Goal: Task Accomplishment & Management: Manage account settings

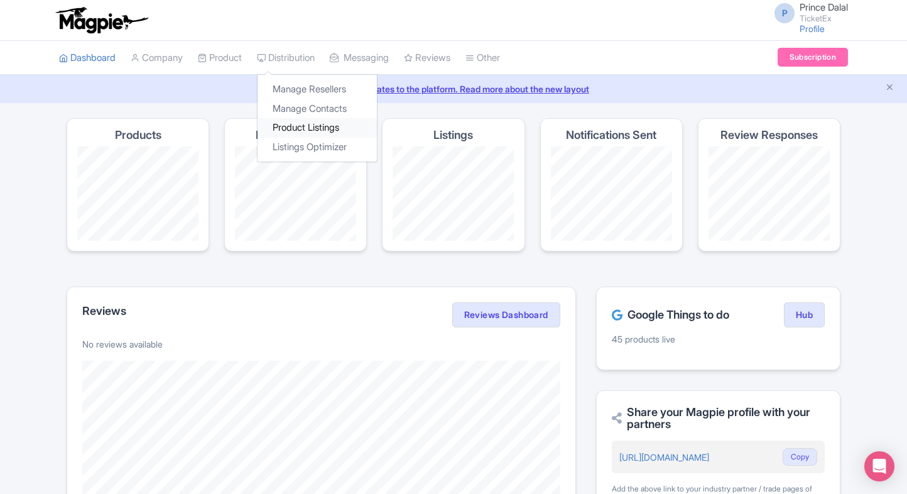
click at [303, 121] on link "Product Listings" at bounding box center [317, 127] width 119 height 19
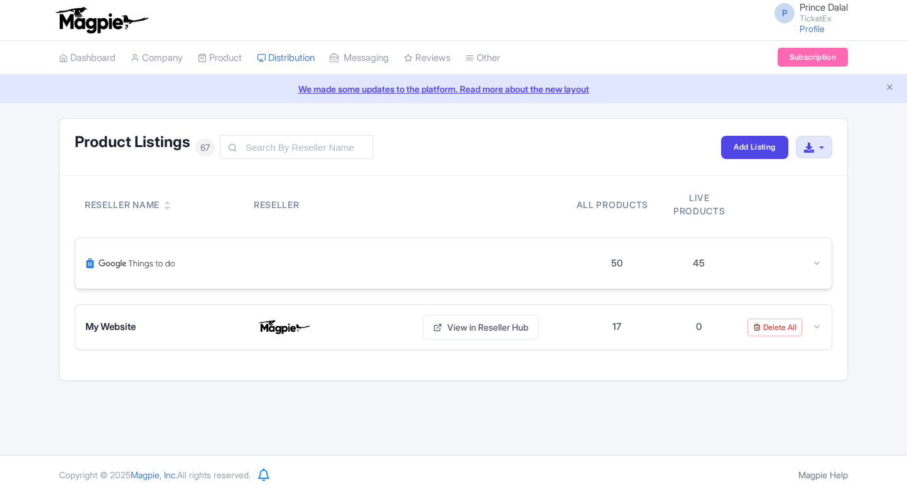
click at [813, 254] on div "50 45" at bounding box center [453, 263] width 756 height 50
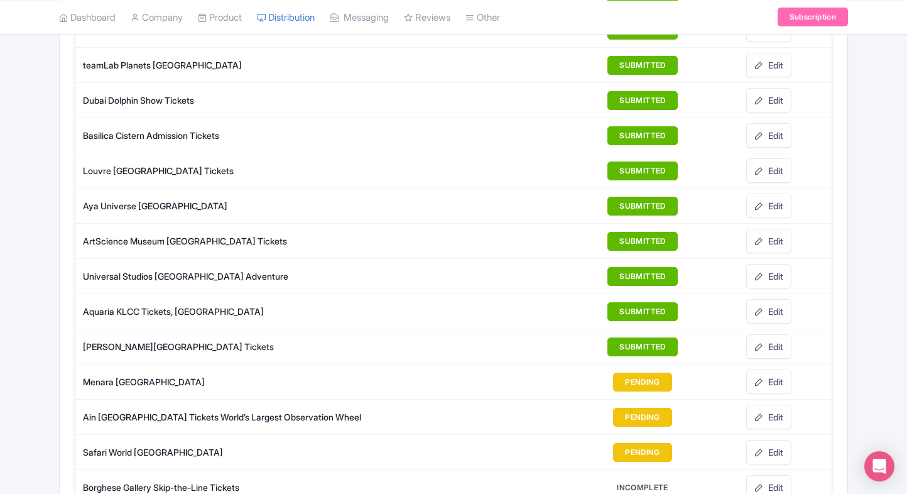
scroll to position [1705, 0]
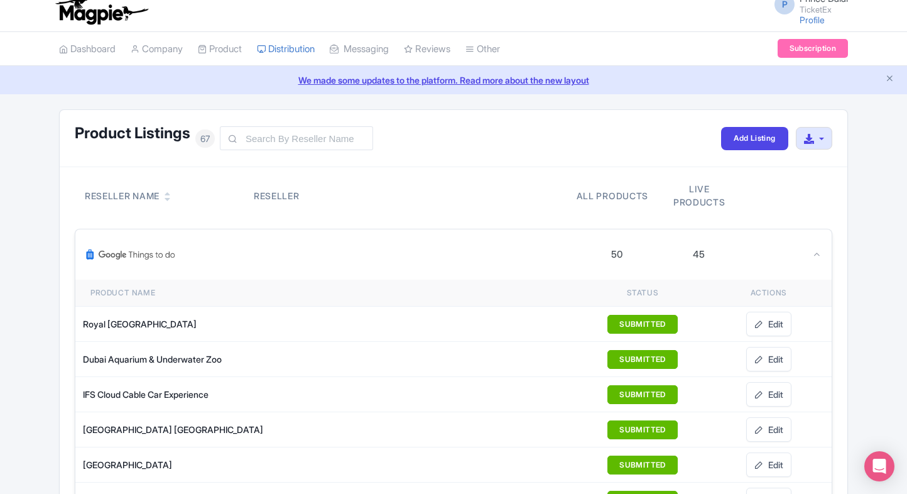
scroll to position [0, 0]
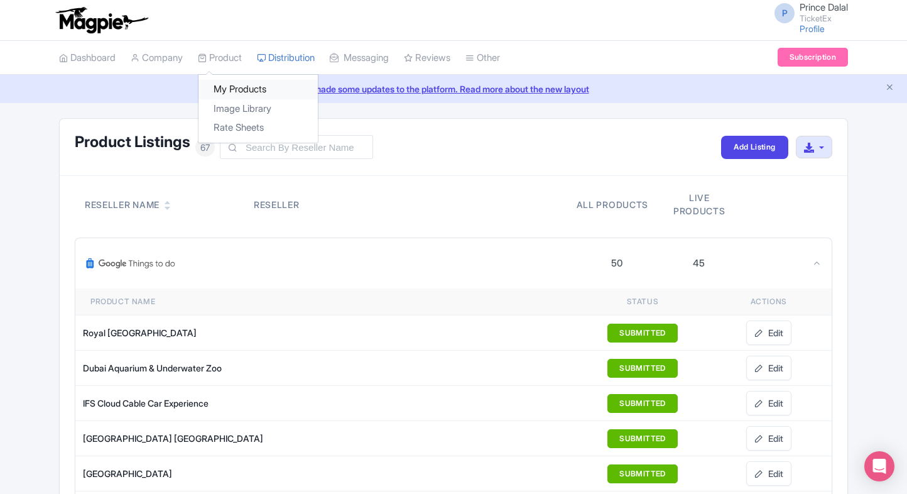
click at [226, 87] on link "My Products" at bounding box center [257, 89] width 119 height 19
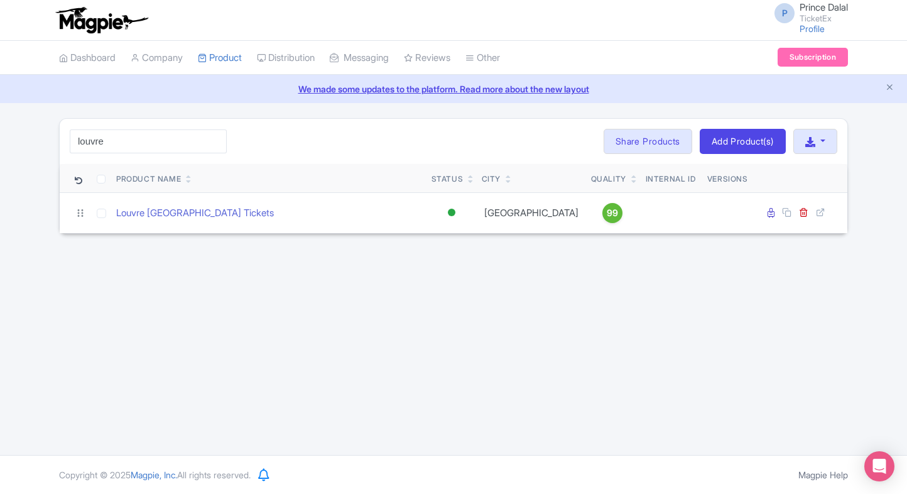
click at [140, 147] on input "louvre" at bounding box center [148, 141] width 157 height 24
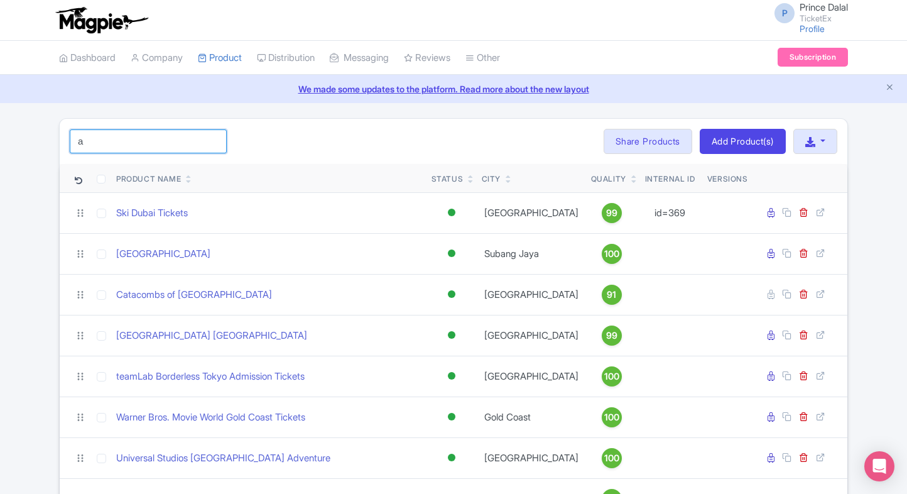
click at [176, 144] on input "a" at bounding box center [148, 141] width 157 height 24
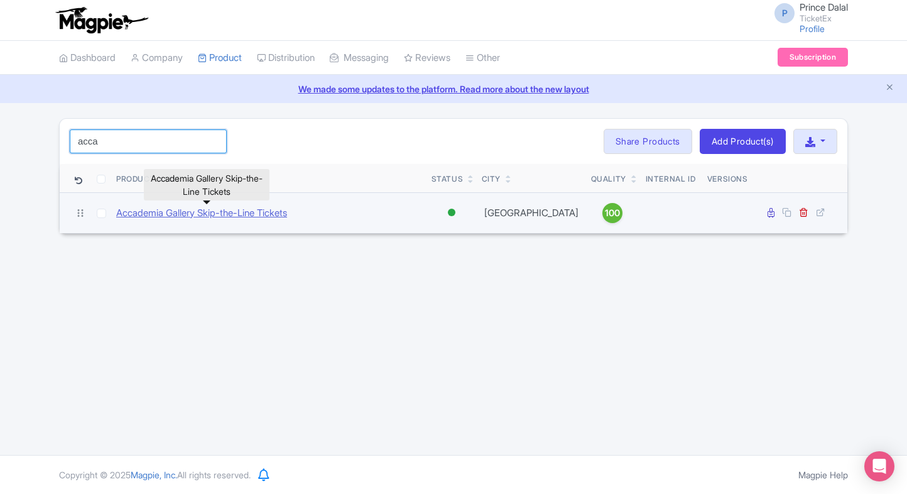
type input "acca"
click at [186, 212] on link "Accademia Gallery Skip-the-Line Tickets" at bounding box center [201, 213] width 171 height 14
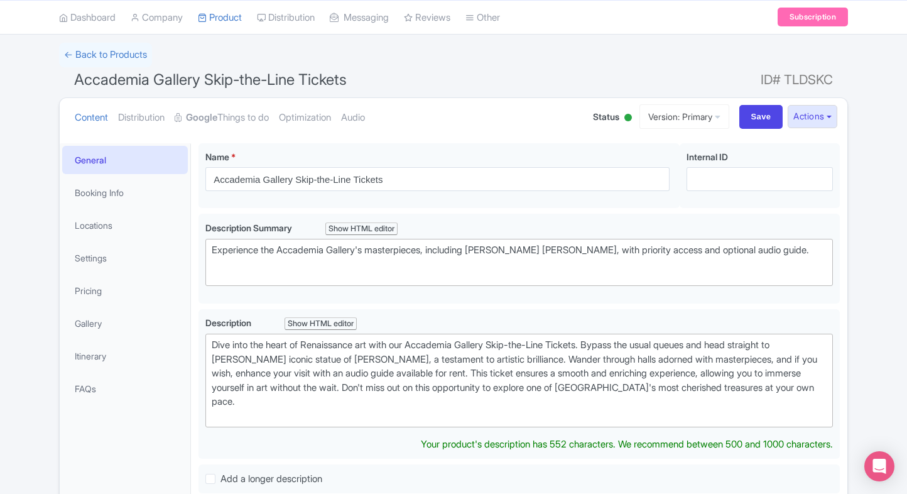
scroll to position [58, 0]
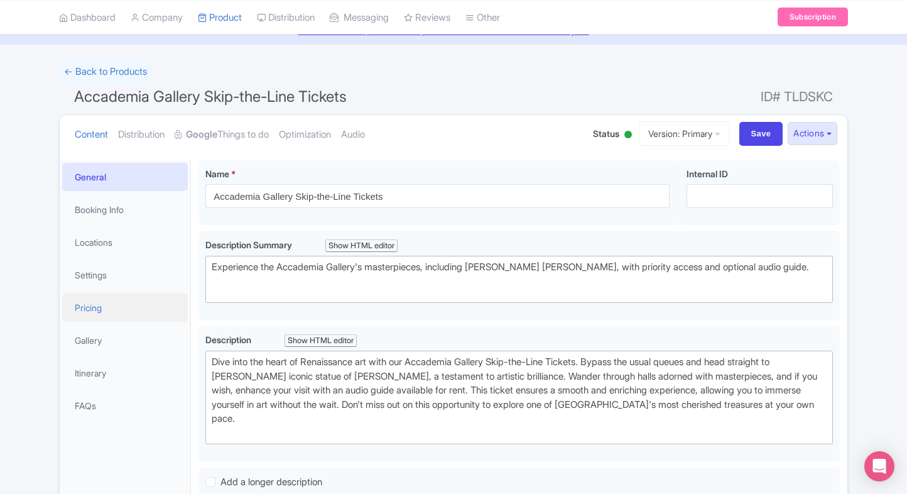
click at [90, 299] on link "Pricing" at bounding box center [125, 307] width 126 height 28
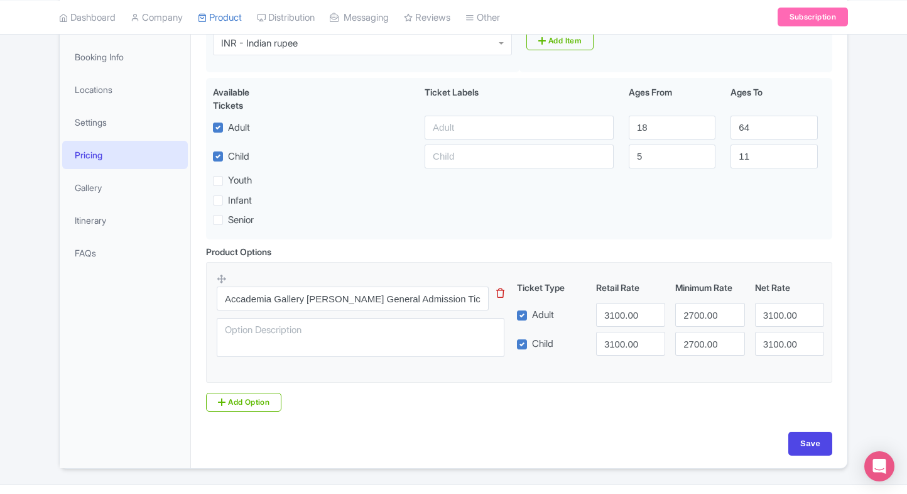
scroll to position [212, 0]
click at [613, 318] on input "3100.00" at bounding box center [630, 314] width 69 height 24
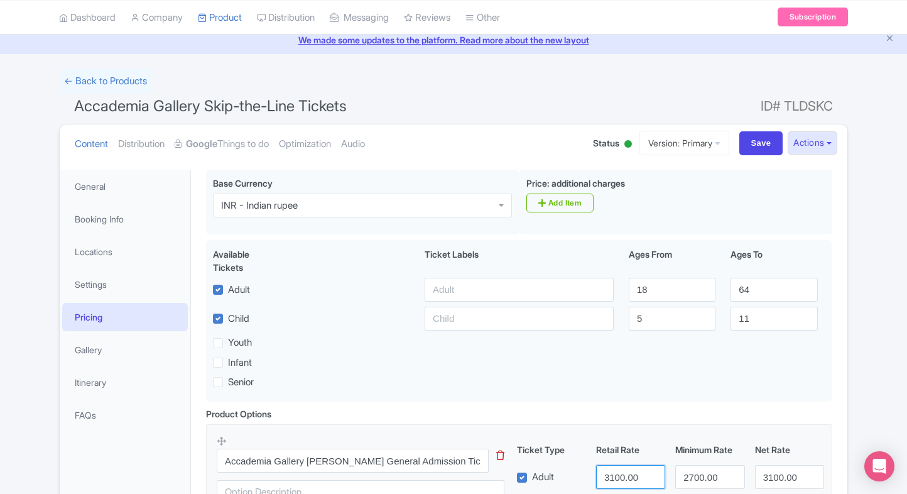
scroll to position [44, 0]
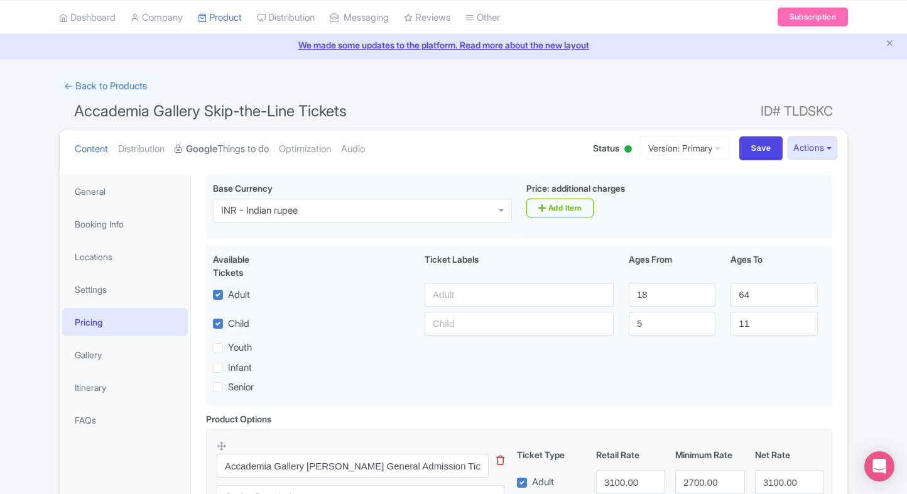
click at [213, 139] on link "Google Things to do" at bounding box center [222, 149] width 94 height 40
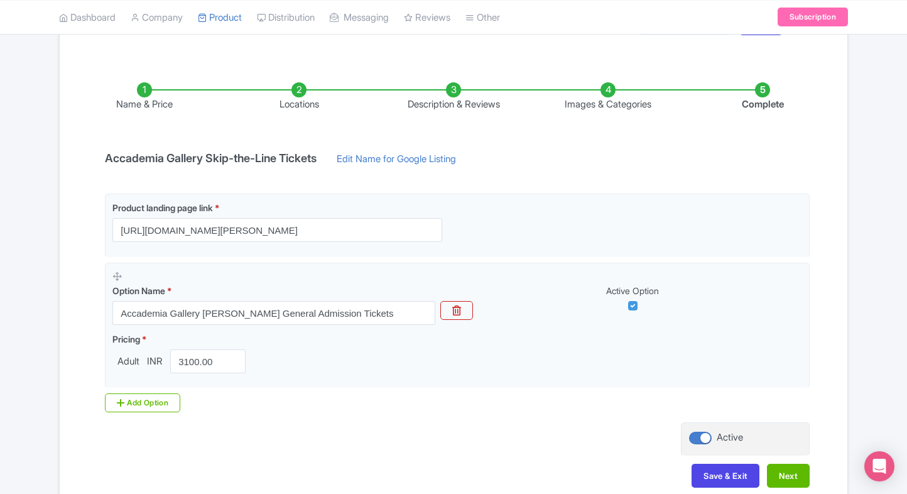
scroll to position [170, 0]
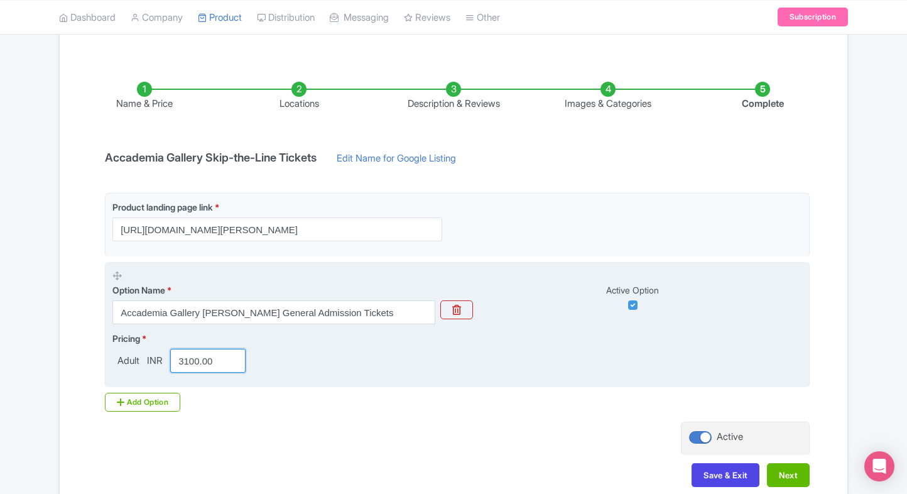
drag, startPoint x: 214, startPoint y: 362, endPoint x: 137, endPoint y: 368, distance: 76.9
click at [137, 368] on div "Adult INR 3100.00" at bounding box center [181, 361] width 138 height 24
paste input "1778.05"
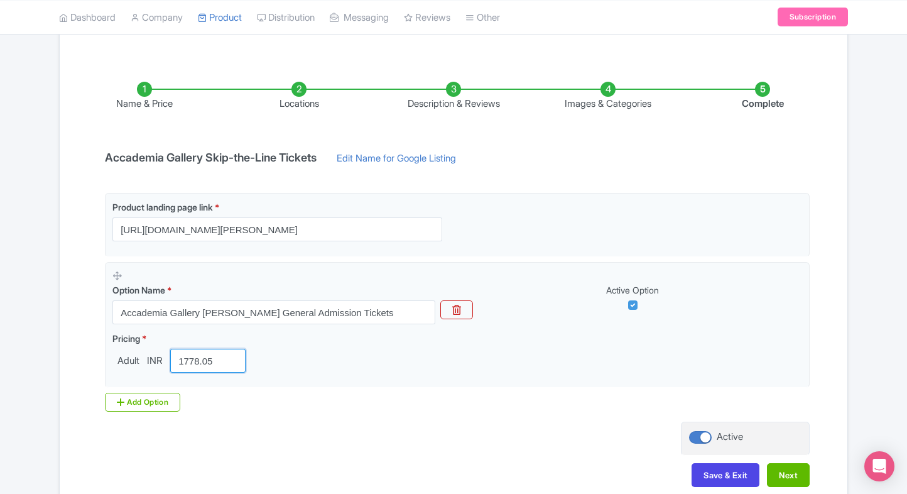
type input "1778.05"
click at [64, 371] on div "Name & Price Locations Description & Reviews Images & Categories Complete Accad…" at bounding box center [454, 278] width 788 height 443
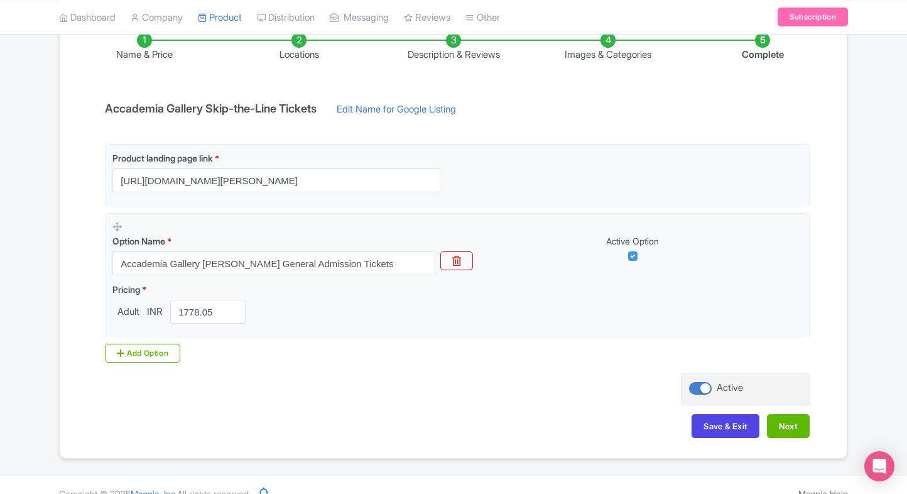
scroll to position [236, 0]
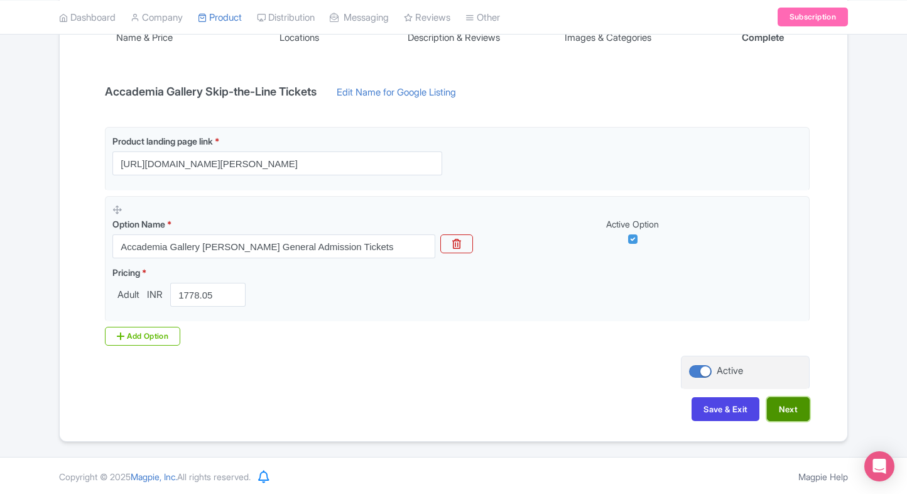
click at [774, 398] on button "Next" at bounding box center [788, 409] width 43 height 24
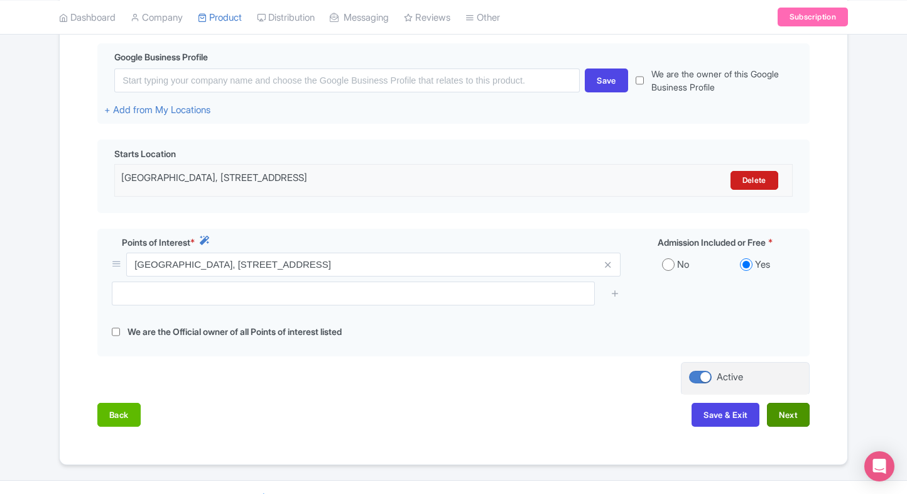
scroll to position [300, 0]
click at [790, 408] on button "Next" at bounding box center [788, 414] width 43 height 24
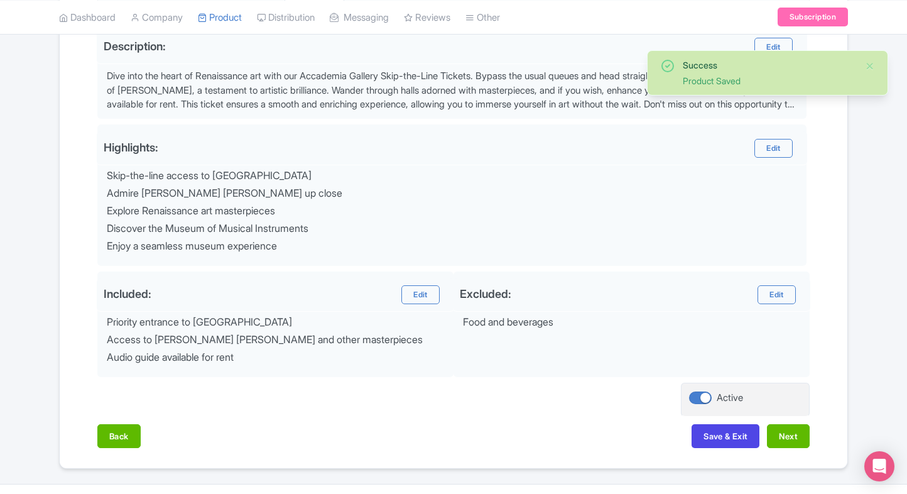
scroll to position [423, 0]
click at [793, 426] on button "Next" at bounding box center [788, 435] width 43 height 24
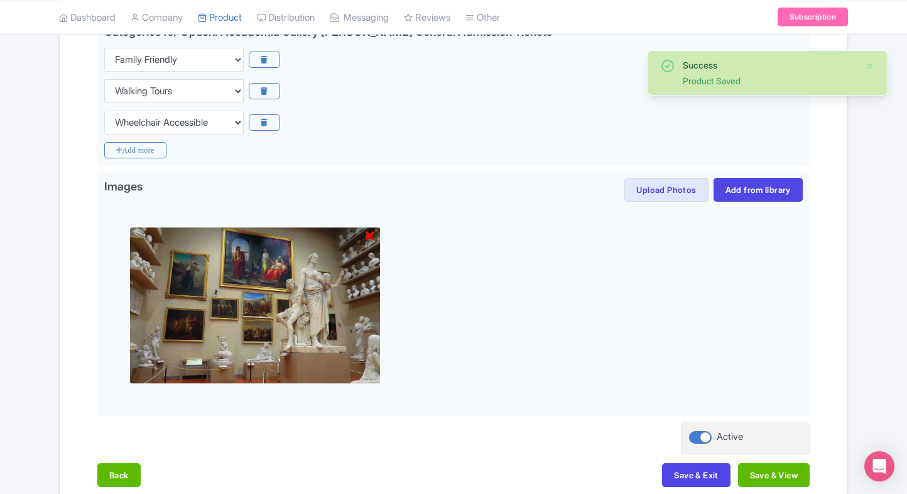
scroll to position [334, 0]
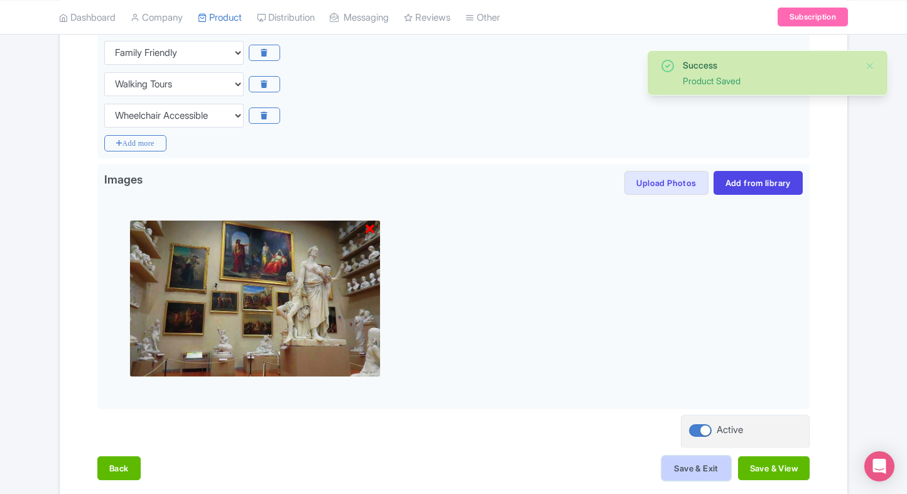
click at [678, 468] on button "Save & Exit" at bounding box center [696, 468] width 68 height 24
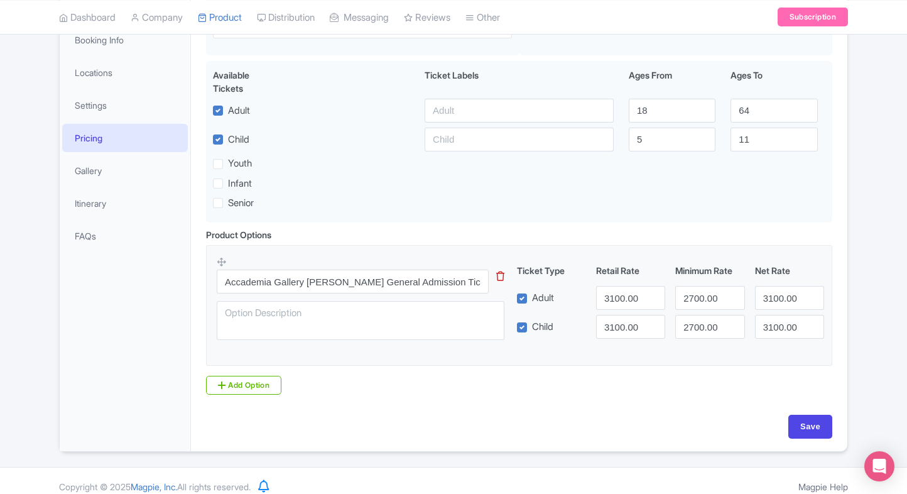
scroll to position [228, 0]
click at [616, 286] on input "3100.00" at bounding box center [630, 298] width 69 height 24
drag, startPoint x: 616, startPoint y: 285, endPoint x: 616, endPoint y: 316, distance: 30.8
click at [616, 286] on input "3100.00" at bounding box center [630, 298] width 69 height 24
paste input "1778.05"
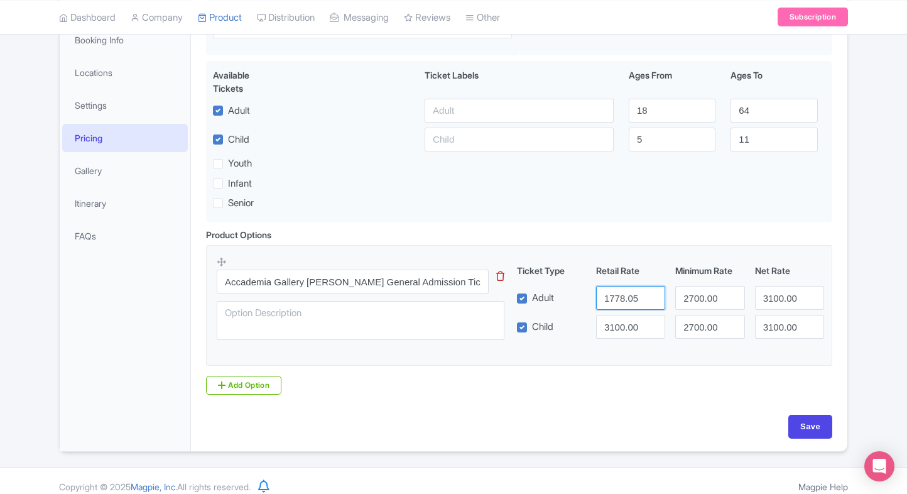
type input "1778.05"
click at [616, 316] on input "3100.00" at bounding box center [630, 327] width 69 height 24
paste input "1778.05"
type input "1778.05"
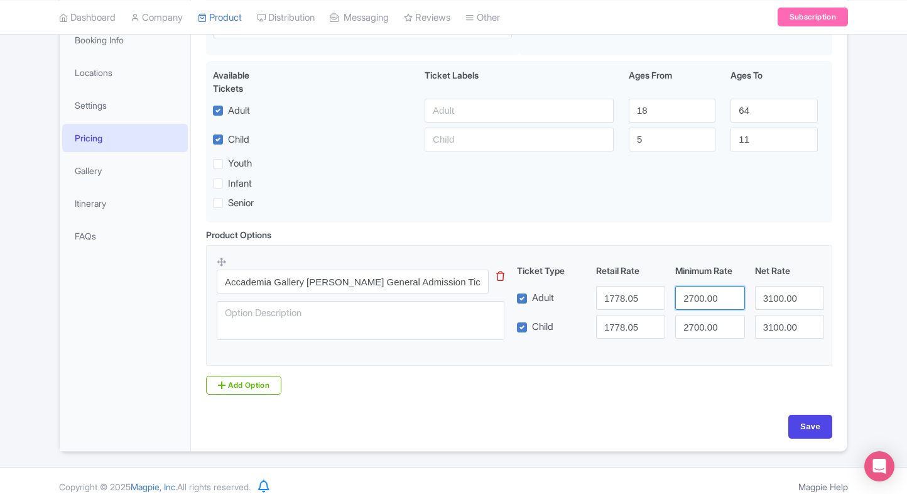
click at [705, 296] on input "2700.00" at bounding box center [709, 298] width 69 height 24
paste input "1778.05"
drag, startPoint x: 705, startPoint y: 296, endPoint x: 702, endPoint y: 318, distance: 22.8
click at [705, 296] on input "2700.00" at bounding box center [709, 298] width 69 height 24
type input "1778.05"
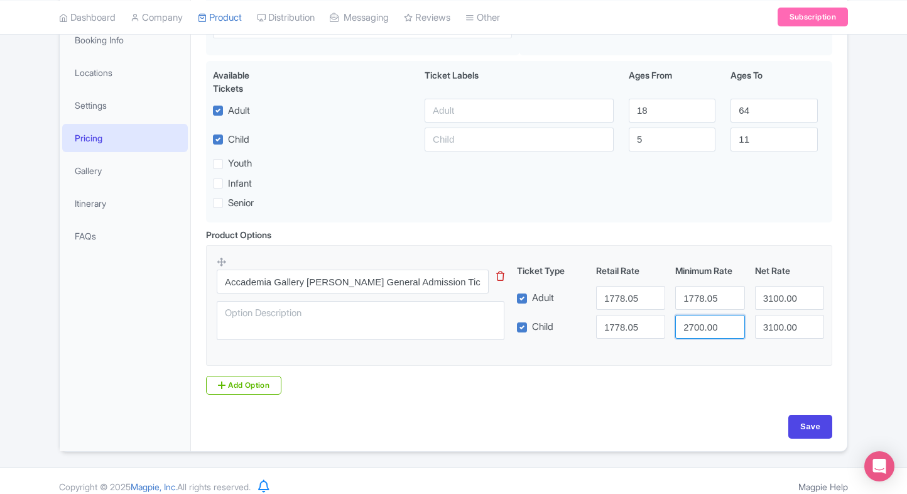
click at [698, 328] on input "2700.00" at bounding box center [709, 327] width 69 height 24
paste input "1778.05"
drag, startPoint x: 698, startPoint y: 328, endPoint x: 751, endPoint y: 310, distance: 55.0
click at [698, 328] on input "2700.00" at bounding box center [709, 327] width 69 height 24
type input "1778.05"
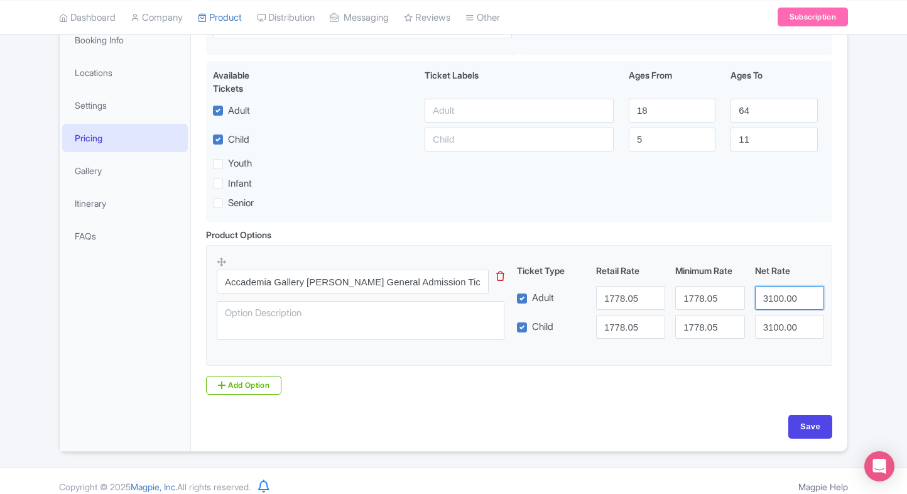
drag, startPoint x: 751, startPoint y: 310, endPoint x: 769, endPoint y: 300, distance: 21.7
click at [769, 300] on div "Ticket Type Retail Rate Minimum Rate Net Rate Adult 1778.05 1778.05 3100.00 Chi…" at bounding box center [670, 301] width 303 height 75
click at [769, 300] on input "3100.00" at bounding box center [789, 298] width 69 height 24
paste input "1778.05"
click at [769, 300] on input "3100.00" at bounding box center [789, 298] width 69 height 24
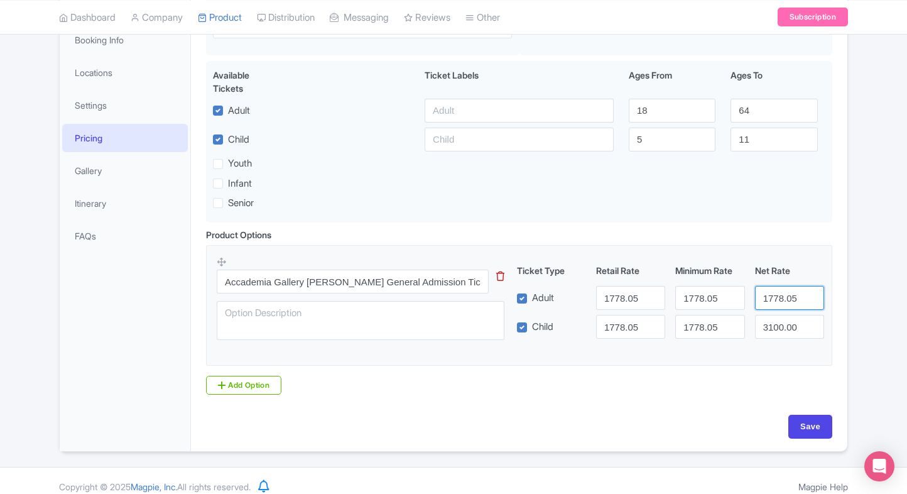
paste input "number"
type input "1778.05"
click at [771, 335] on input "3100.00" at bounding box center [789, 327] width 69 height 24
paste input "1778.05"
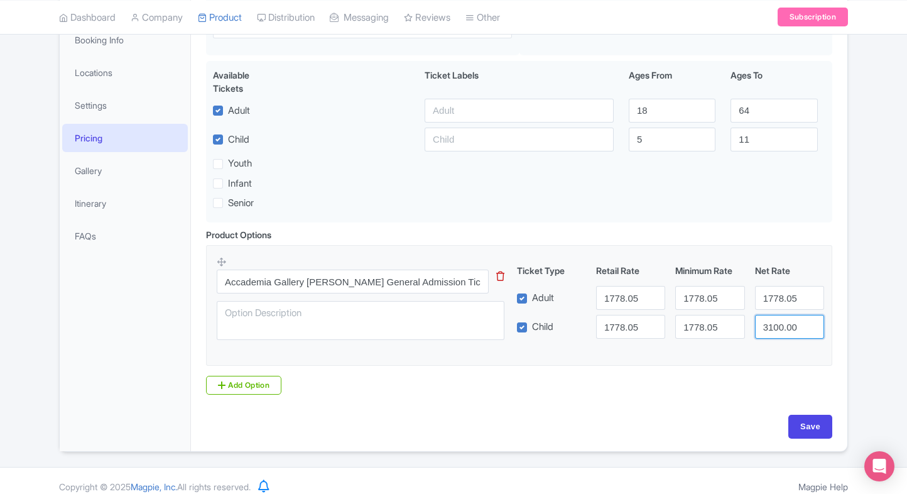
click at [771, 335] on input "3100.00" at bounding box center [789, 327] width 69 height 24
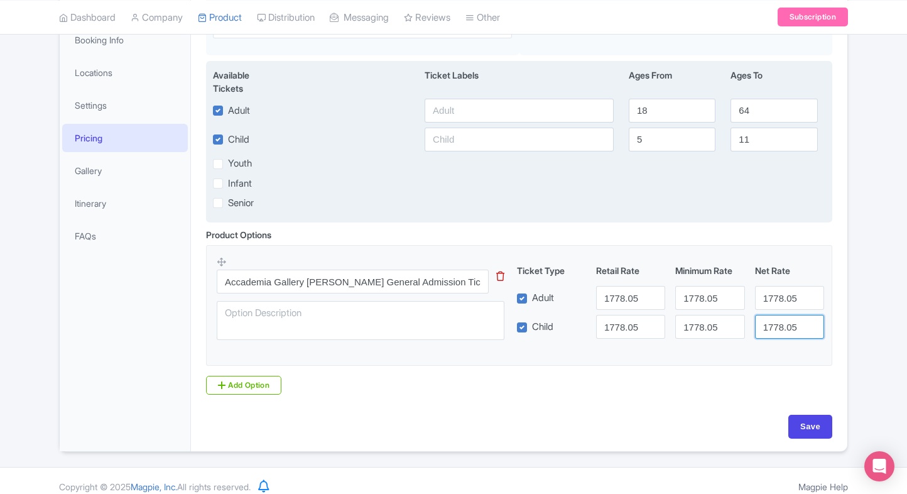
type input "1778.05"
paste input "1778.05"
drag, startPoint x: 506, startPoint y: 112, endPoint x: 499, endPoint y: 117, distance: 8.5
click at [506, 112] on input "text" at bounding box center [519, 111] width 189 height 24
type input "1778.05"
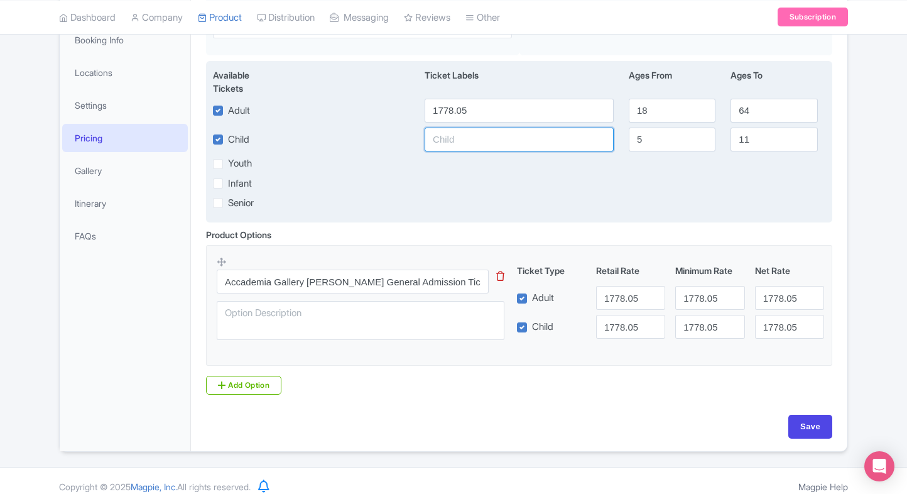
paste input "1778.05"
click at [445, 137] on input "text" at bounding box center [519, 140] width 189 height 24
type input "1778.05"
click at [420, 170] on div "Youth" at bounding box center [518, 163] width 627 height 14
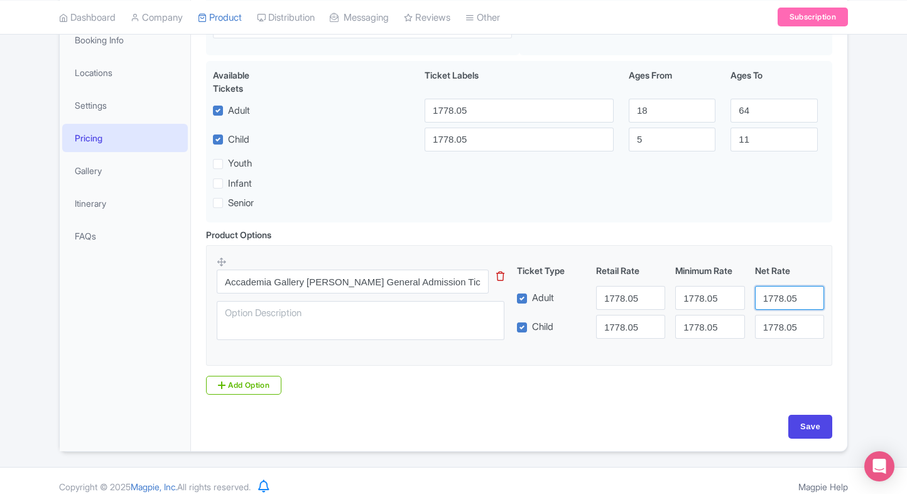
click at [769, 300] on input "1778.05" at bounding box center [789, 298] width 69 height 24
click at [779, 318] on input "1778.05" at bounding box center [789, 327] width 69 height 24
click at [703, 333] on input "1778.05" at bounding box center [709, 327] width 69 height 24
click at [688, 354] on fieldset "Accademia Gallery Florence General Admission Tickets This tip has not data. Cod…" at bounding box center [519, 305] width 626 height 121
click at [796, 422] on input "Save" at bounding box center [810, 427] width 44 height 24
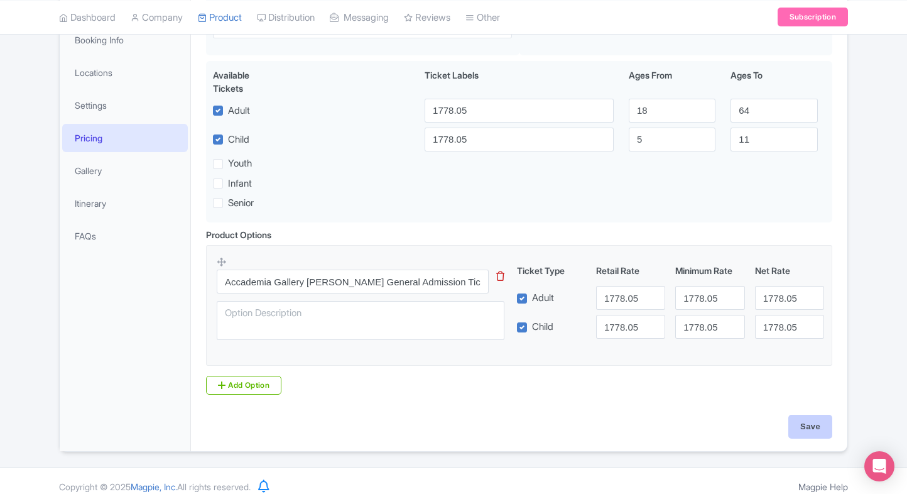
type input "Saving..."
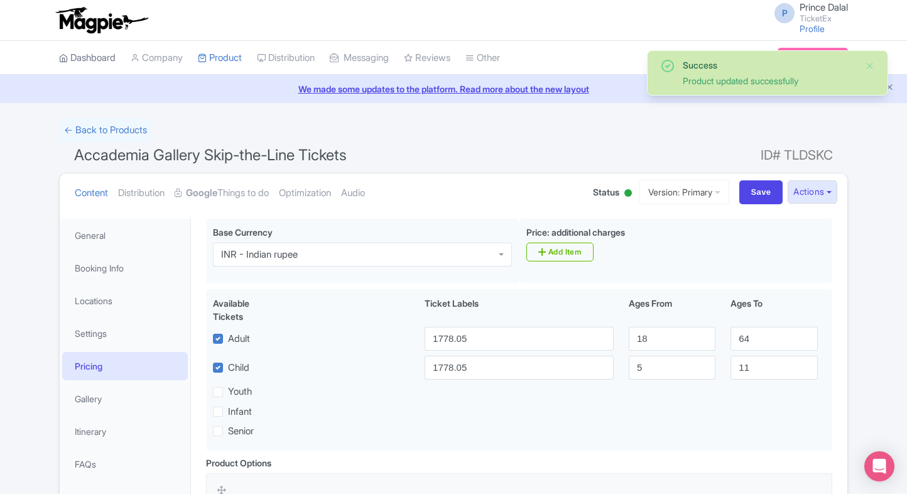
click at [104, 57] on link "Dashboard" at bounding box center [87, 58] width 57 height 35
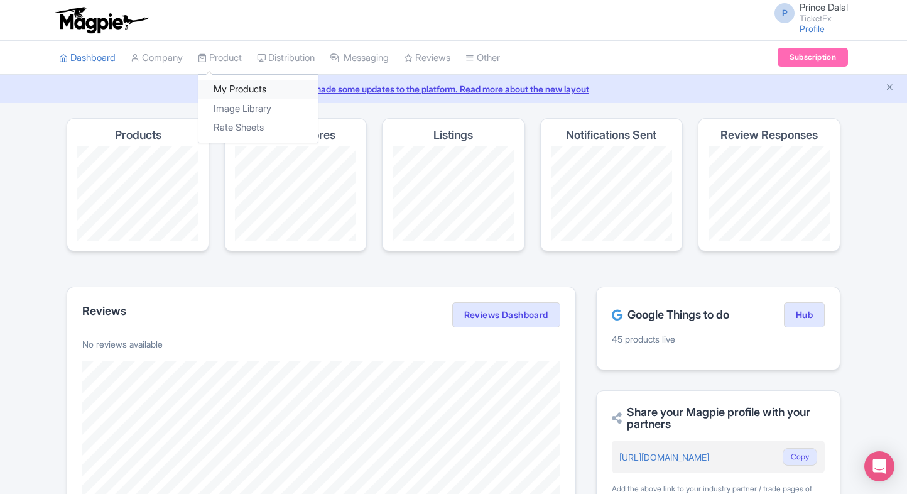
click at [222, 85] on link "My Products" at bounding box center [257, 89] width 119 height 19
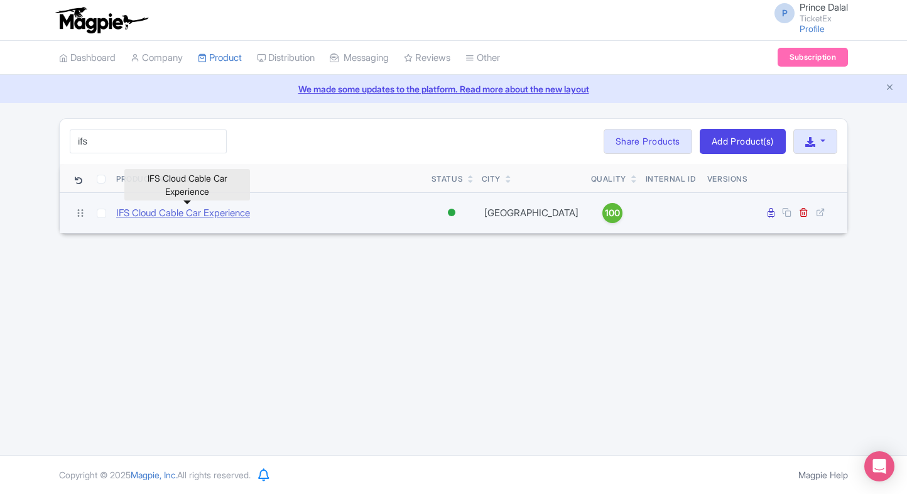
type input "ifs"
click at [139, 206] on link "IFS Cloud Cable Car Experience" at bounding box center [183, 213] width 134 height 14
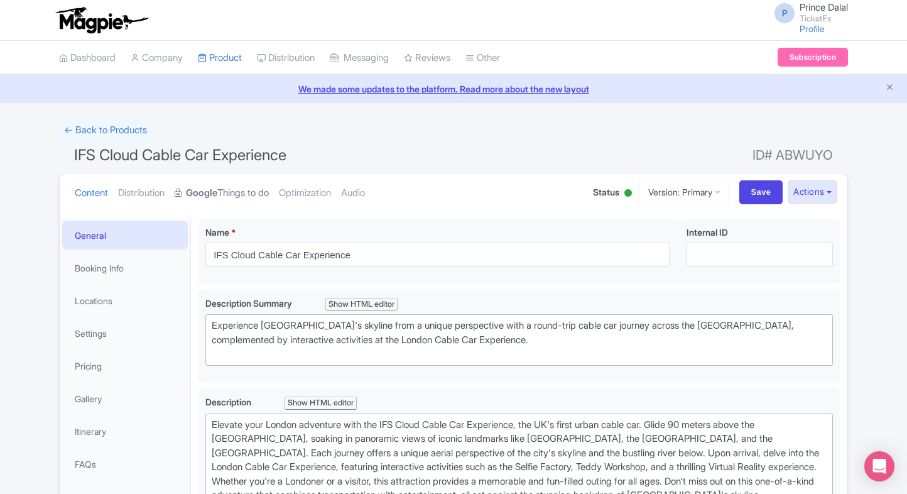
click at [226, 182] on link "Google Things to do" at bounding box center [222, 193] width 94 height 40
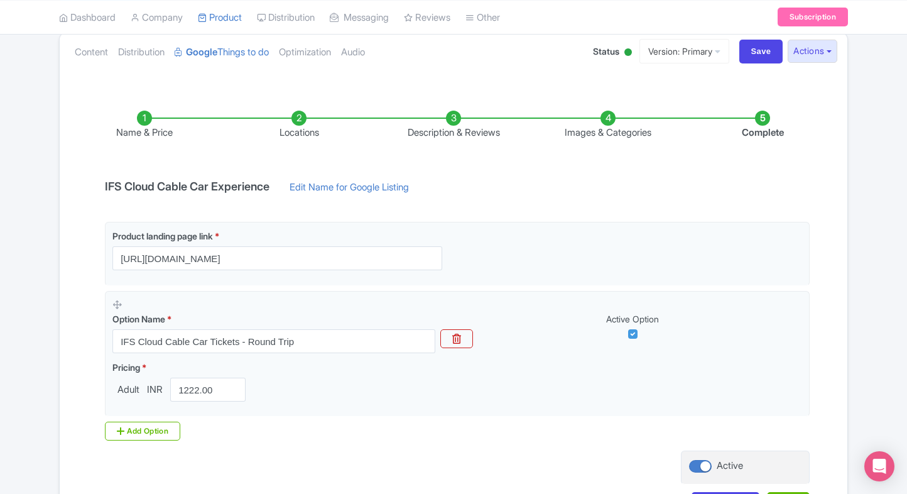
scroll to position [138, 0]
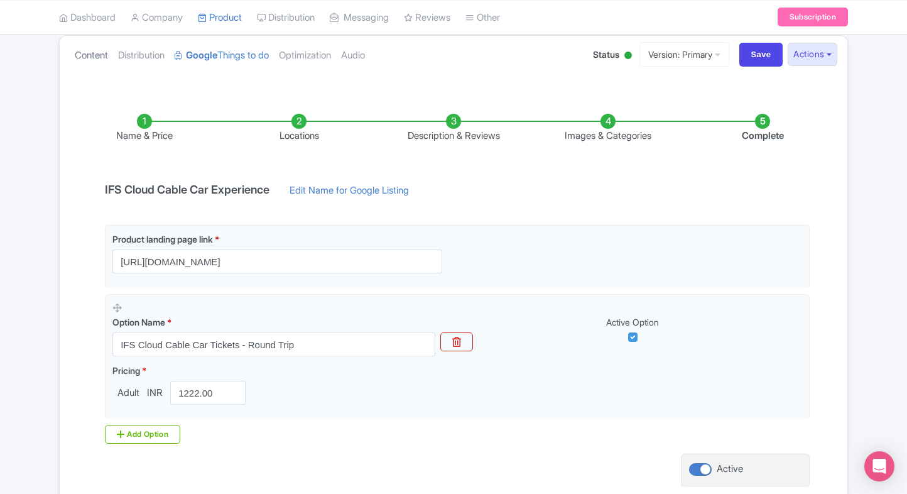
click at [93, 62] on link "Content" at bounding box center [91, 56] width 33 height 40
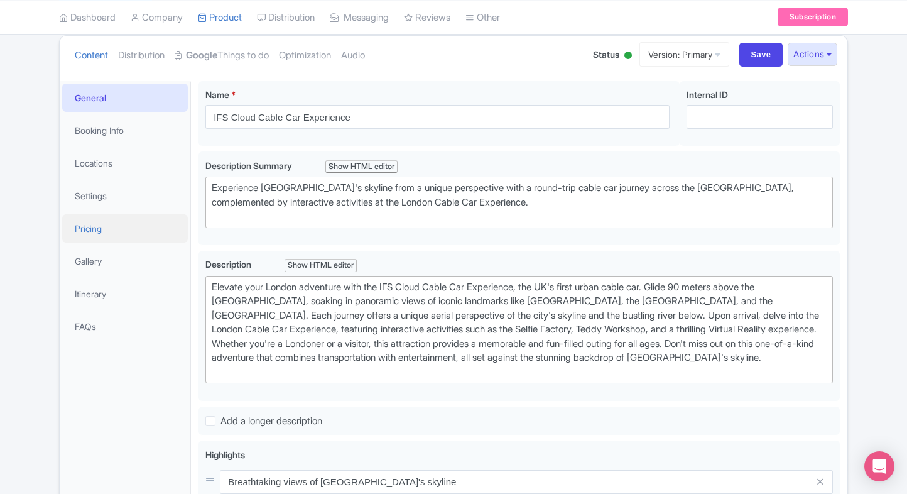
click at [96, 217] on link "Pricing" at bounding box center [125, 228] width 126 height 28
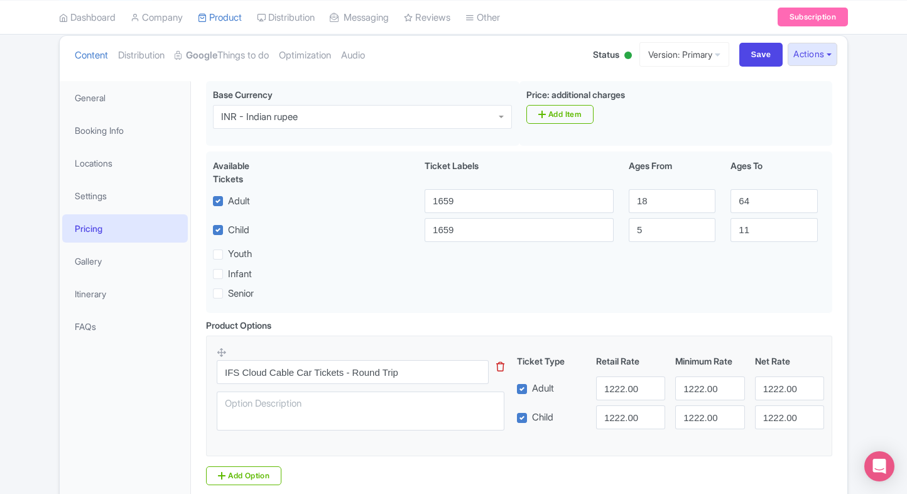
scroll to position [133, 0]
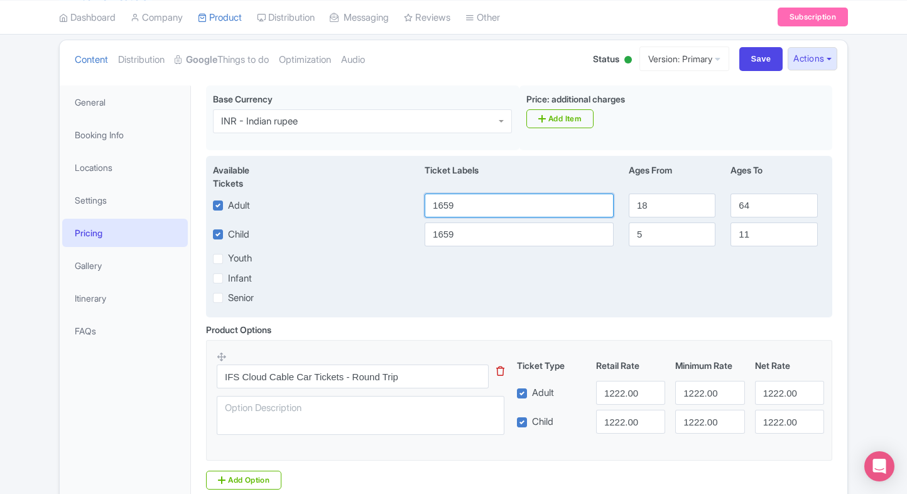
drag, startPoint x: 475, startPoint y: 212, endPoint x: 284, endPoint y: 224, distance: 191.4
click at [284, 224] on div "Available Tickets i Ticket Labels Ages From Ages To Adult 1659 18 64 Child [DAT…" at bounding box center [519, 236] width 626 height 161
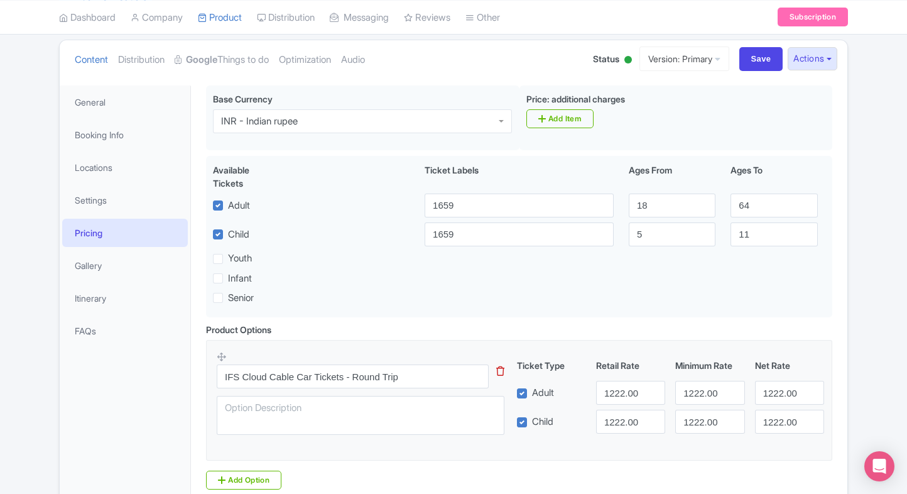
click at [0, 235] on html "P Prince Dalal TicketEx Profile Users Settings Sign out Dashboard Company Produ…" at bounding box center [453, 114] width 907 height 494
click at [16, 293] on div "← Back to Products IFS Cloud Cable Car Experience ID# ABWUYO Content Distributi…" at bounding box center [453, 266] width 907 height 562
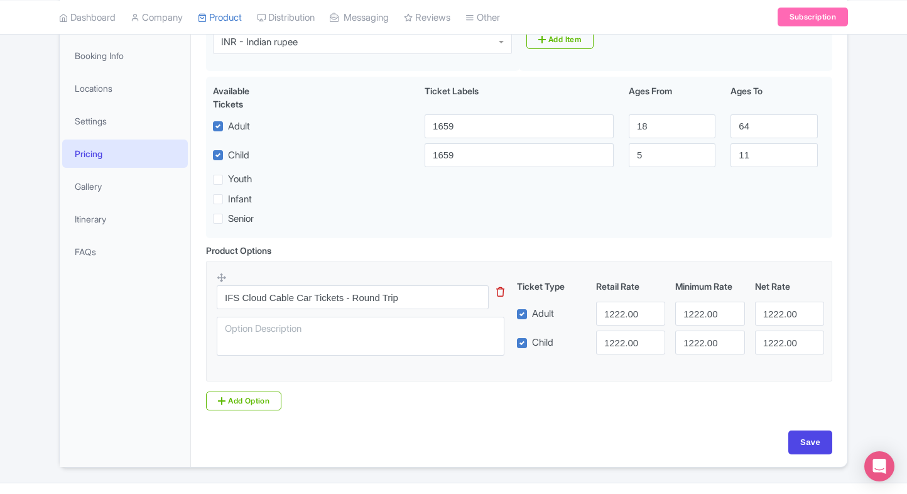
scroll to position [209, 0]
